Goal: Task Accomplishment & Management: Complete application form

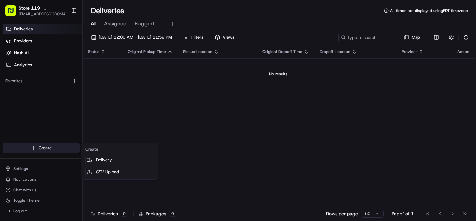
click at [33, 148] on html "Store 119 - [GEOGRAPHIC_DATA] (Just Salad) [EMAIL_ADDRESS][DOMAIN_NAME] Toggle …" at bounding box center [238, 110] width 476 height 221
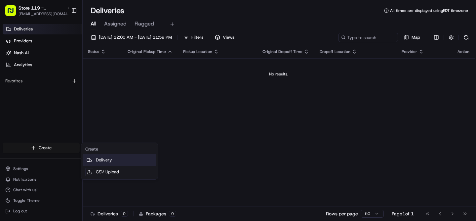
click at [101, 162] on link "Delivery" at bounding box center [120, 160] width 74 height 12
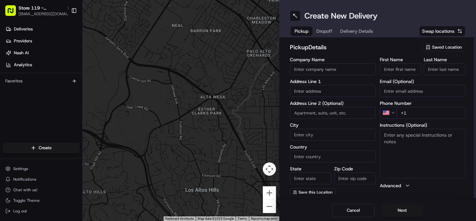
click at [436, 48] on span "Saved Location" at bounding box center [447, 47] width 30 height 6
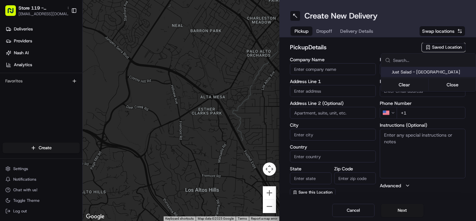
click at [416, 72] on span "Just Salad - [GEOGRAPHIC_DATA]" at bounding box center [431, 72] width 81 height 6
type input "Just Salad - [GEOGRAPHIC_DATA]"
type input "[STREET_ADDRESS][PERSON_NAME]"
type input "[GEOGRAPHIC_DATA]"
type input "US"
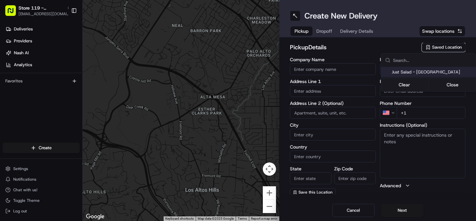
type input "FL"
type input "32765"
type input "[PHONE_NUMBER]"
type textarea "Pickup order [insert order number] for [insert customer name] from Just Salad"
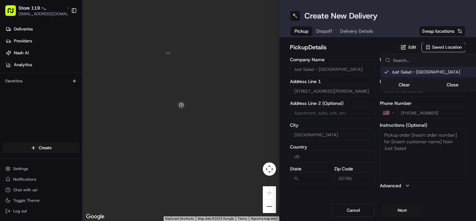
click at [405, 211] on html "Store 119 - [GEOGRAPHIC_DATA] (Just Salad) [EMAIL_ADDRESS][DOMAIN_NAME] Toggle …" at bounding box center [238, 110] width 476 height 221
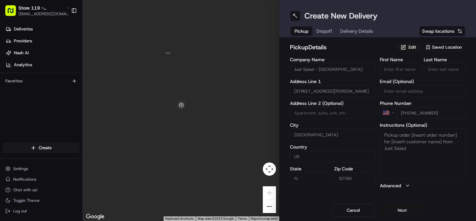
click at [403, 209] on button "Next" at bounding box center [402, 209] width 42 height 13
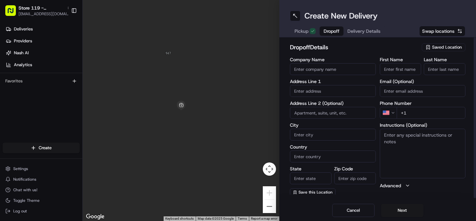
click at [400, 65] on input "First Name" at bounding box center [401, 69] width 42 height 12
type input "[PERSON_NAME]"
click at [451, 69] on input "Last Name" at bounding box center [444, 69] width 42 height 12
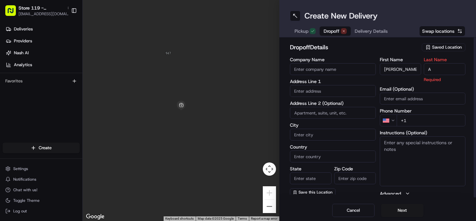
type input "A"
click at [413, 116] on input "+1" at bounding box center [430, 120] width 69 height 12
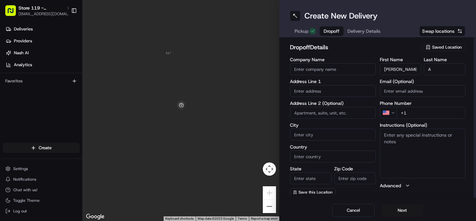
click at [416, 114] on input "+1" at bounding box center [430, 113] width 69 height 12
type input "[PHONE_NUMBER]"
click at [421, 147] on textarea "Instructions (Optional)" at bounding box center [423, 153] width 86 height 50
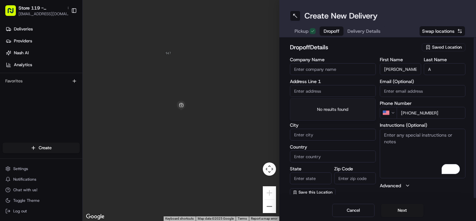
click at [305, 95] on input "text" at bounding box center [333, 91] width 86 height 12
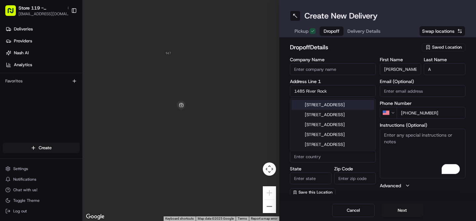
click at [326, 108] on div "[STREET_ADDRESS]" at bounding box center [332, 105] width 83 height 10
type input "[STREET_ADDRESS]"
type input "[GEOGRAPHIC_DATA]"
type input "FL"
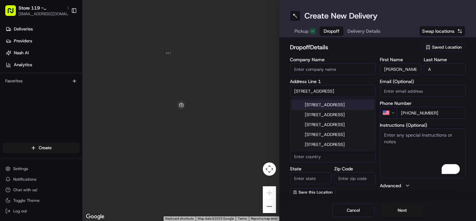
type input "32765"
type input "[STREET_ADDRESS]"
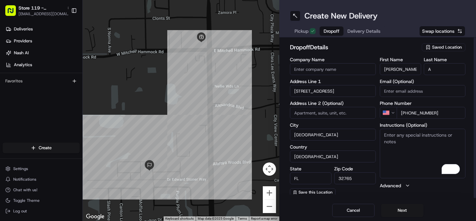
click at [410, 144] on textarea "Instructions (Optional)" at bounding box center [423, 153] width 86 height 50
drag, startPoint x: 437, startPoint y: 115, endPoint x: 407, endPoint y: 115, distance: 30.1
click at [407, 115] on input "[PHONE_NUMBER]" at bounding box center [430, 113] width 69 height 12
click at [445, 136] on textarea "call customer upon arrival" at bounding box center [423, 153] width 86 height 50
paste textarea "[PHONE_NUMBER]"
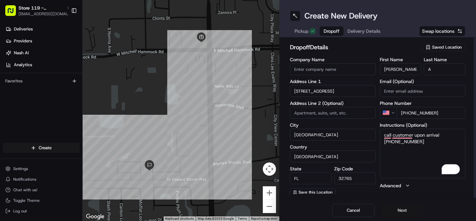
type textarea "call customer upon arrival [PHONE_NUMBER]"
click at [401, 208] on button "Next" at bounding box center [402, 209] width 42 height 13
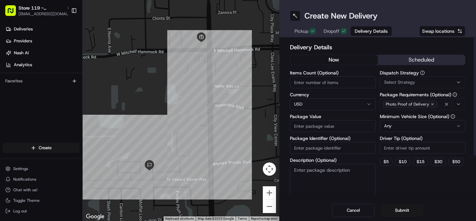
click at [311, 85] on input "Items Count (Optional)" at bounding box center [333, 82] width 86 height 12
type input "1"
click at [314, 128] on input "Package Value" at bounding box center [333, 126] width 86 height 12
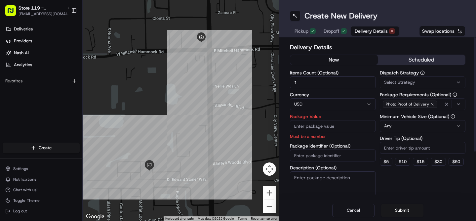
paste input "633550"
type input "633550"
click at [311, 124] on input "633550" at bounding box center [333, 126] width 86 height 12
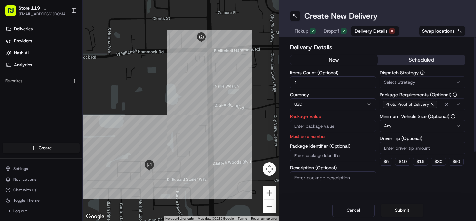
click at [322, 156] on input "Package Identifier (Optional)" at bounding box center [333, 155] width 86 height 12
paste input "6335B50A"
type input "6335B50A"
click at [316, 183] on textarea "Description (Optional)" at bounding box center [333, 189] width 86 height 37
type textarea "redelivery order"
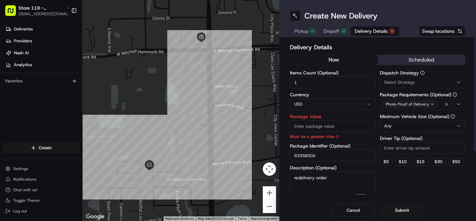
click at [327, 129] on input "Package Value" at bounding box center [333, 126] width 86 height 12
type input "24.11"
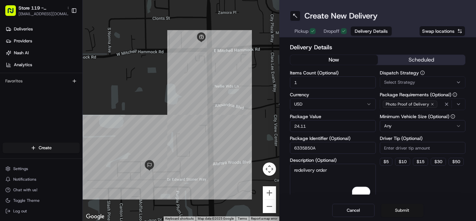
click at [402, 215] on button "Submit" at bounding box center [402, 209] width 42 height 13
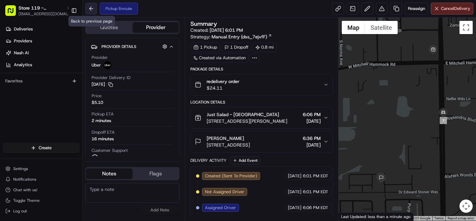
click at [88, 9] on button at bounding box center [91, 9] width 12 height 12
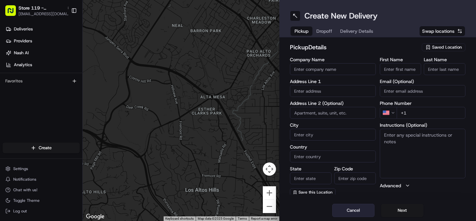
click at [354, 211] on button "Cancel" at bounding box center [353, 209] width 42 height 13
